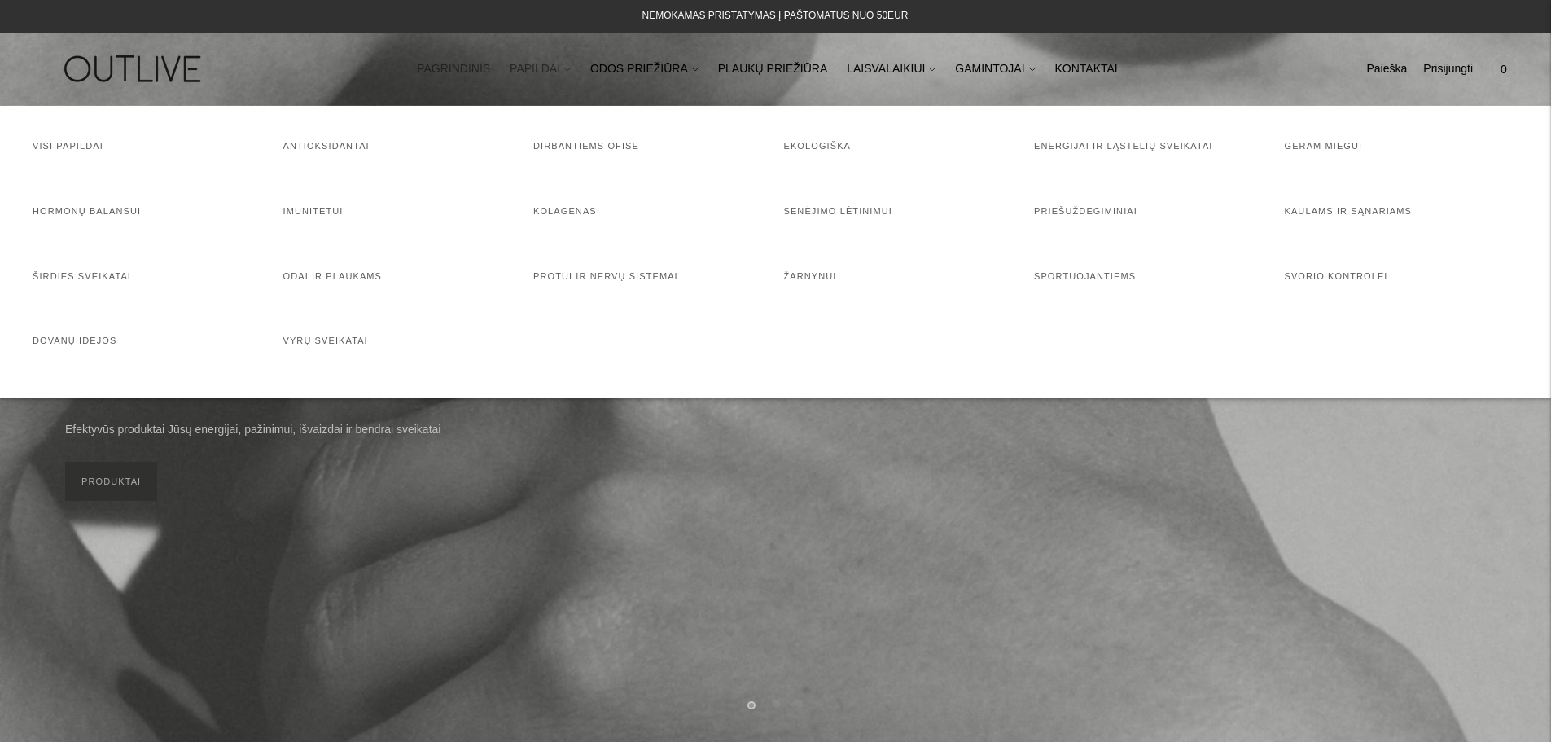
click at [564, 67] on link "PAPILDAI" at bounding box center [540, 69] width 61 height 36
click at [38, 152] on h4 "Visi papildai" at bounding box center [150, 146] width 235 height 16
click at [42, 146] on link "Visi papildai" at bounding box center [68, 146] width 71 height 10
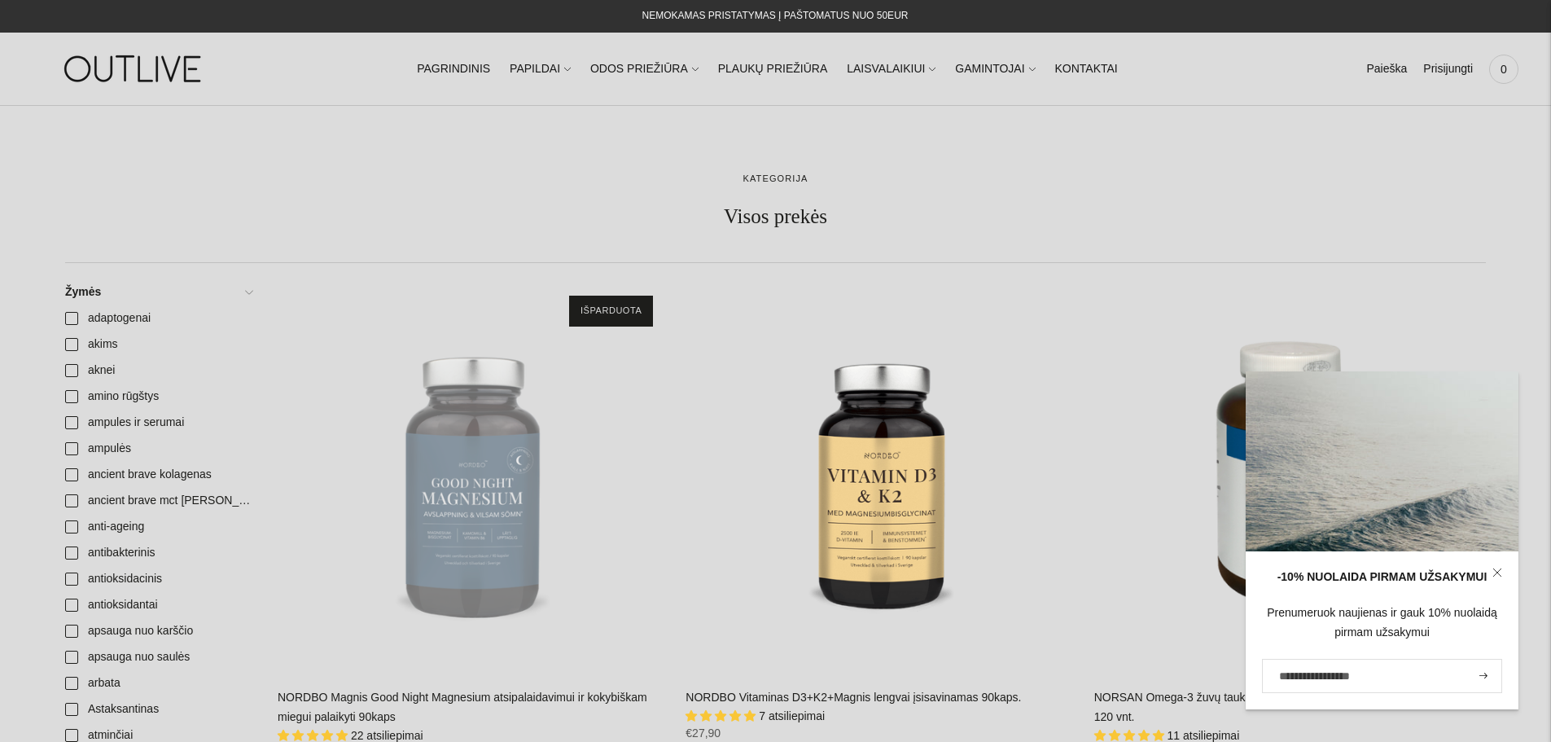
click at [1497, 570] on icon at bounding box center [1498, 573] width 10 height 10
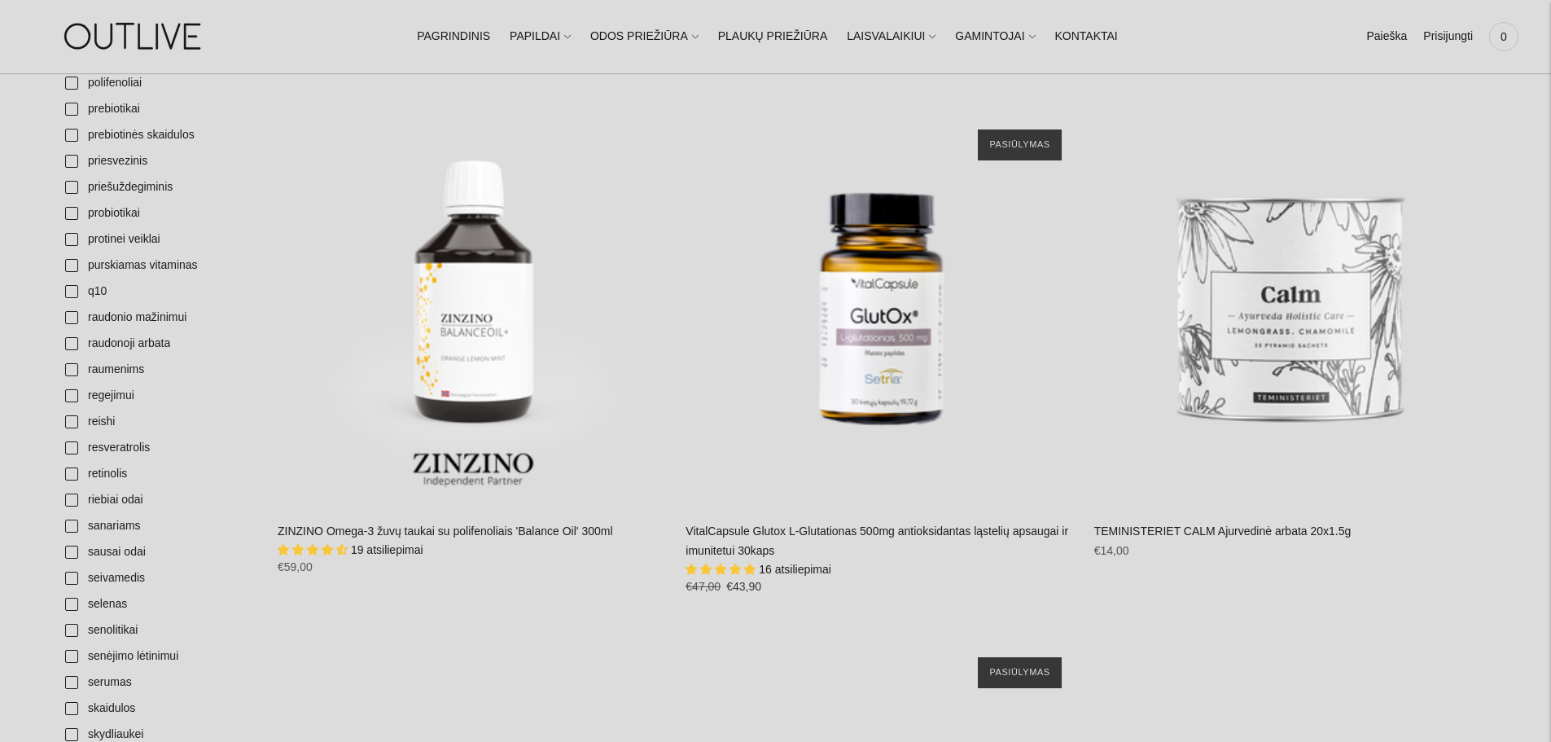
scroll to position [3909, 0]
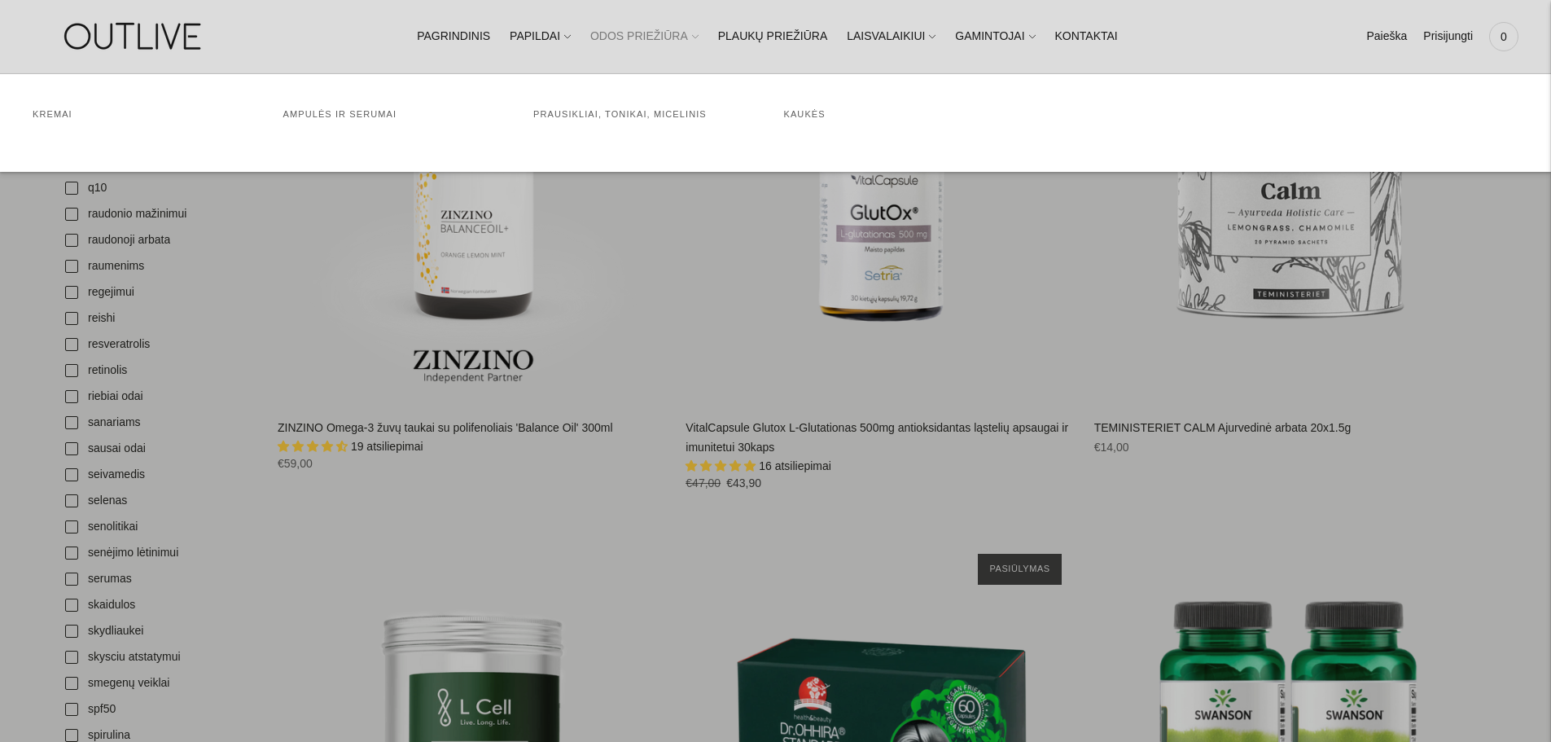
click at [629, 40] on link "ODOS PRIEŽIŪRA" at bounding box center [644, 37] width 108 height 36
click at [325, 110] on link "Ampulės ir serumai" at bounding box center [340, 114] width 114 height 10
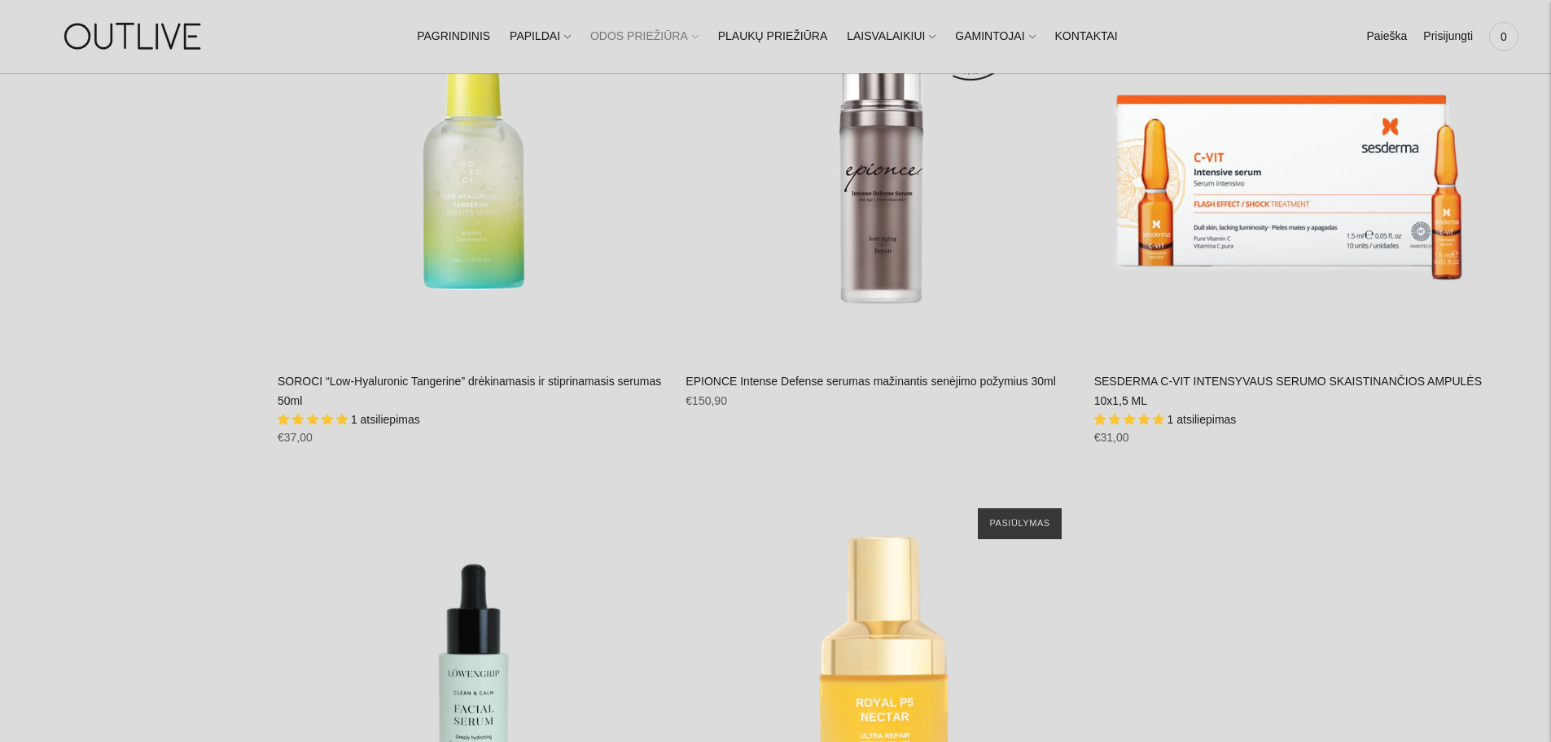
scroll to position [2362, 0]
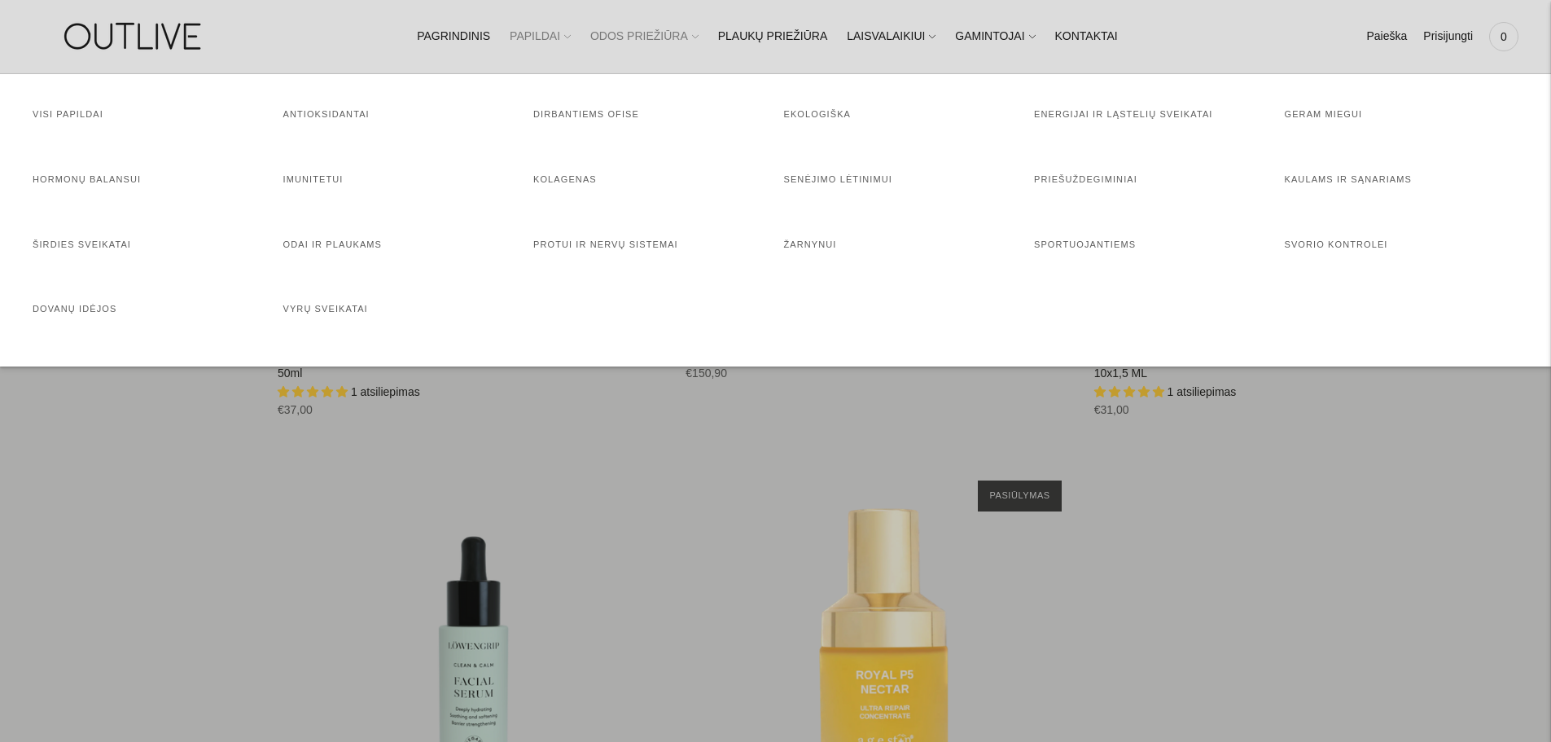
click at [552, 40] on link "PAPILDAI" at bounding box center [540, 37] width 61 height 36
click at [565, 121] on h4 "Dirbantiems ofise" at bounding box center [650, 115] width 235 height 16
click at [567, 112] on link "Dirbantiems ofise" at bounding box center [586, 114] width 106 height 10
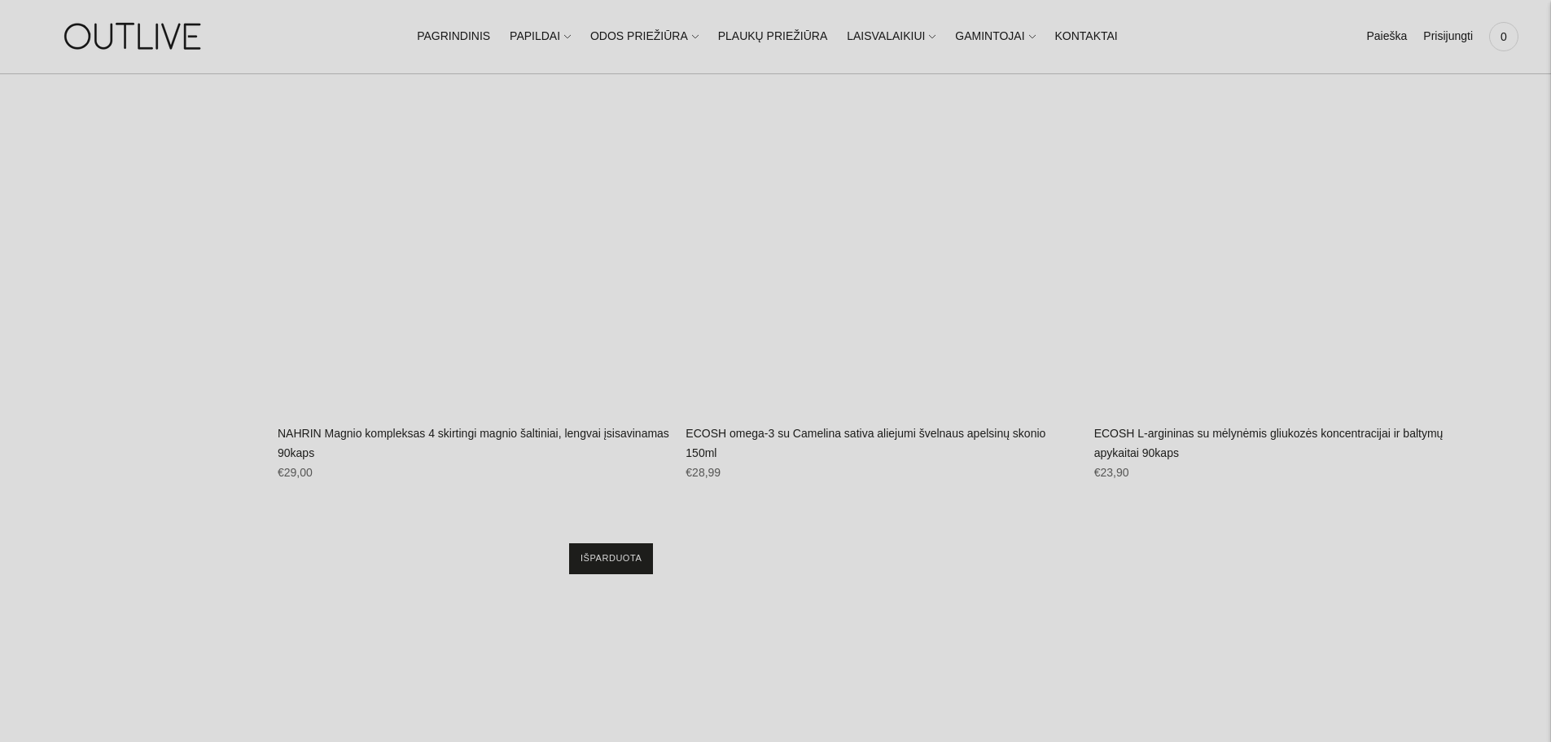
scroll to position [10098, 0]
